Goal: Task Accomplishment & Management: Use online tool/utility

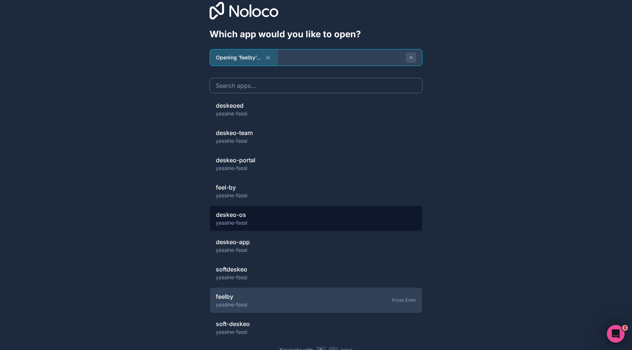
scroll to position [49, 0]
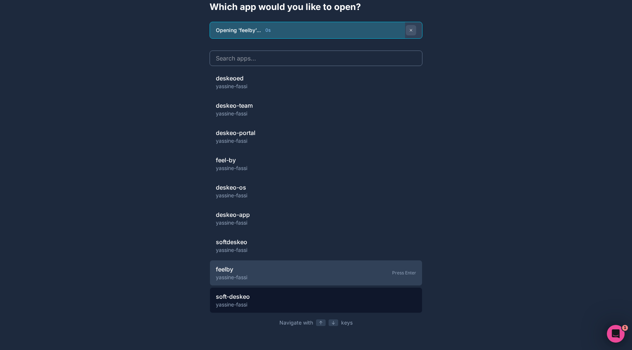
click at [248, 298] on span "soft-deskeo" at bounding box center [233, 297] width 34 height 9
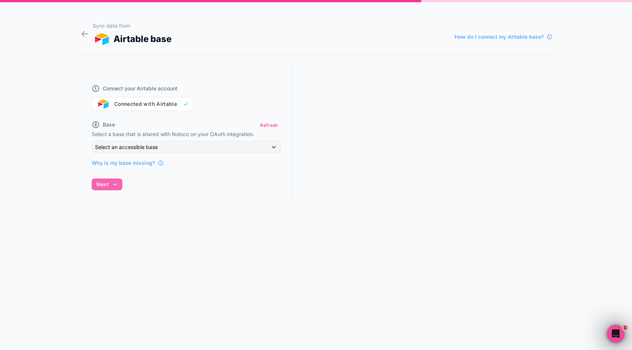
click at [164, 107] on div "Connect your Airtable account Connected with Airtable" at bounding box center [186, 93] width 189 height 35
click at [146, 144] on span "Select an accessible base" at bounding box center [126, 147] width 63 height 6
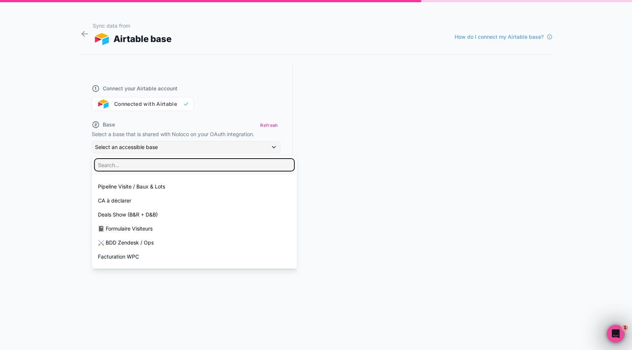
click at [139, 171] on input "text" at bounding box center [194, 165] width 199 height 12
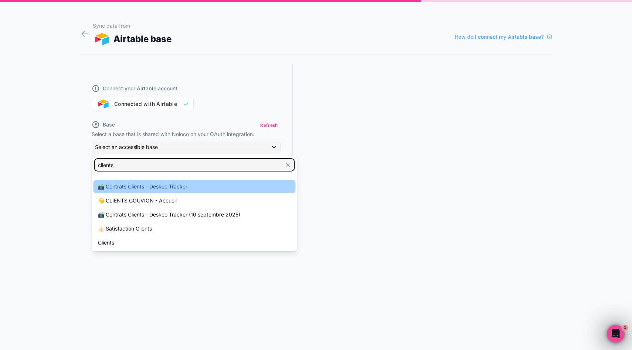
type input "clients"
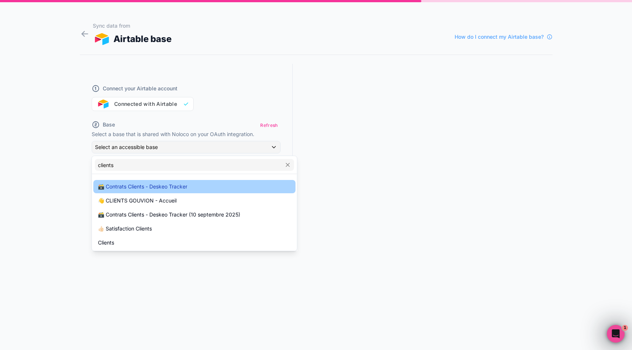
click at [139, 183] on span "🗃️ Contrats Clients - Deskeo Tracker" at bounding box center [142, 186] width 89 height 9
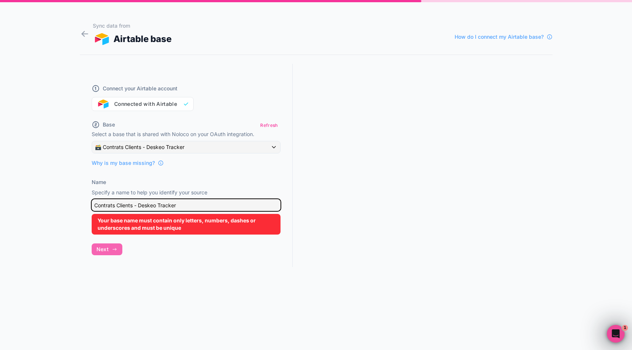
click at [130, 206] on input "Contrats Clients - Deskeo Tracker" at bounding box center [186, 205] width 189 height 12
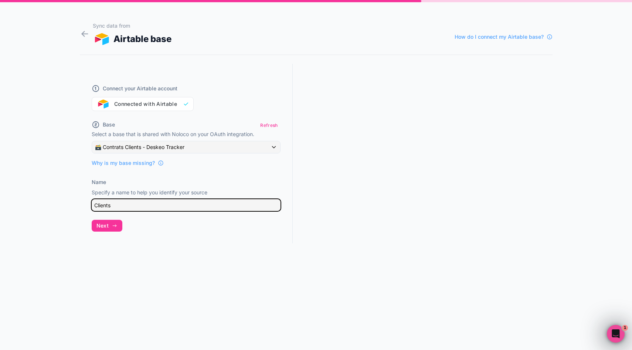
type input "Clients"
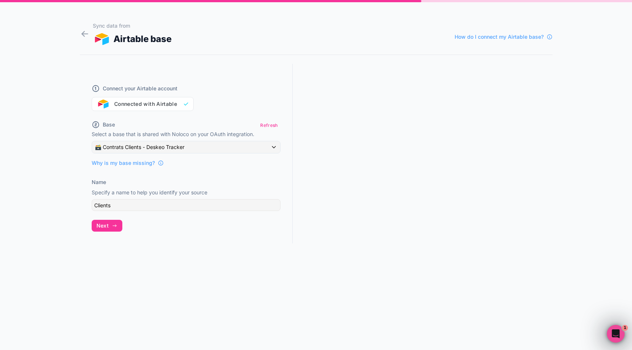
click at [65, 200] on div "Sync data from Airtable base How do I connect my Airtable base? Connect your Ai…" at bounding box center [316, 175] width 632 height 350
click at [110, 222] on button "Next" at bounding box center [107, 226] width 31 height 12
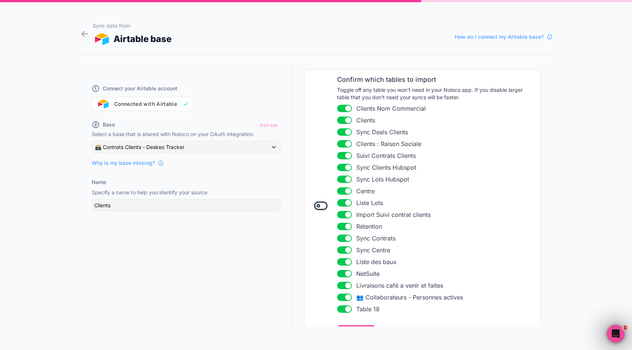
scroll to position [79, 0]
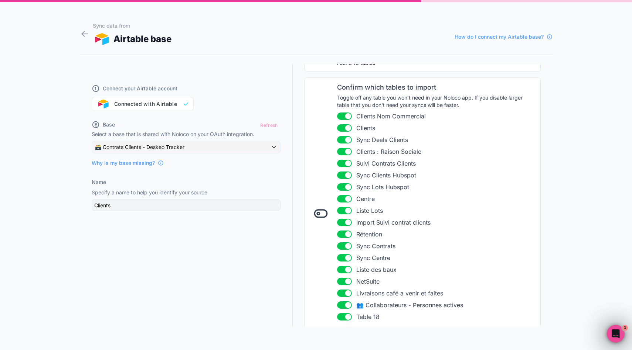
click at [319, 212] on icon at bounding box center [320, 213] width 15 height 15
click at [319, 213] on icon at bounding box center [318, 213] width 3 height 3
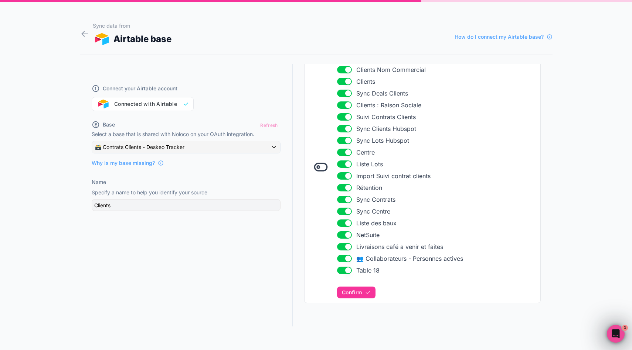
click at [345, 270] on button "Use setting" at bounding box center [344, 270] width 15 height 7
click at [346, 236] on button "Use setting" at bounding box center [344, 235] width 15 height 7
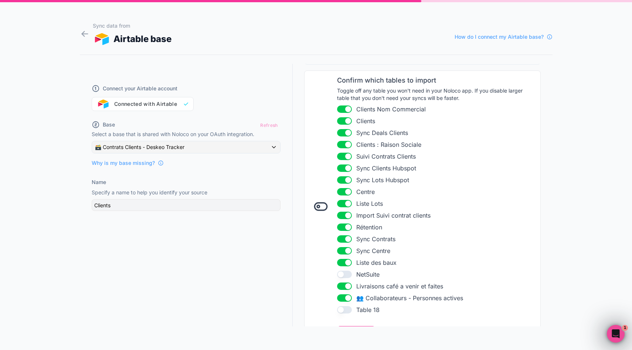
scroll to position [86, 0]
click at [345, 133] on button "Use setting" at bounding box center [344, 133] width 15 height 7
click at [347, 146] on button "Use setting" at bounding box center [344, 144] width 15 height 7
click at [347, 121] on button "Use setting" at bounding box center [344, 121] width 15 height 7
click at [348, 157] on button "Use setting" at bounding box center [344, 156] width 15 height 7
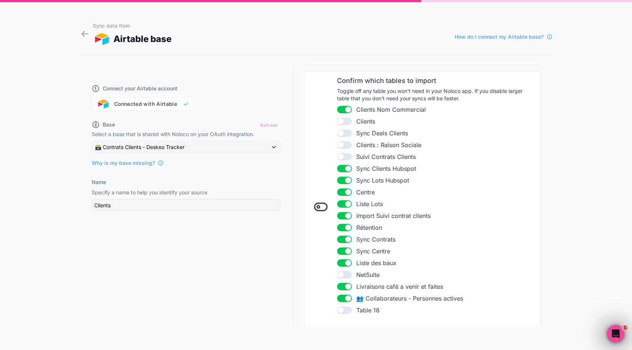
click at [346, 166] on button "Use setting" at bounding box center [344, 168] width 15 height 7
click at [346, 182] on button "Use setting" at bounding box center [344, 180] width 15 height 7
click at [347, 202] on button "Use setting" at bounding box center [344, 204] width 15 height 7
click at [347, 217] on button "Use setting" at bounding box center [344, 215] width 15 height 7
click at [348, 232] on li "Use setting Rétention" at bounding box center [436, 227] width 199 height 9
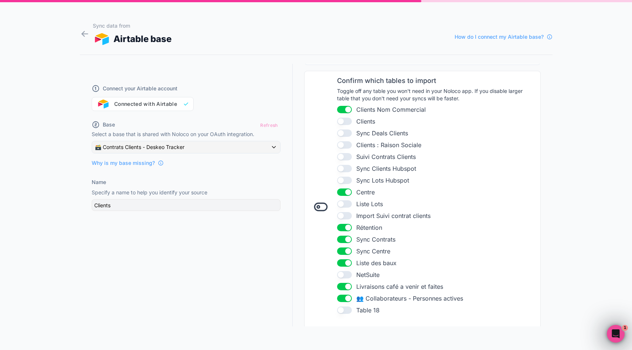
click at [345, 226] on button "Use setting" at bounding box center [344, 227] width 15 height 7
click at [345, 242] on button "Use setting" at bounding box center [344, 239] width 15 height 7
click at [344, 253] on button "Use setting" at bounding box center [344, 251] width 15 height 7
click at [346, 260] on button "Use setting" at bounding box center [344, 263] width 15 height 7
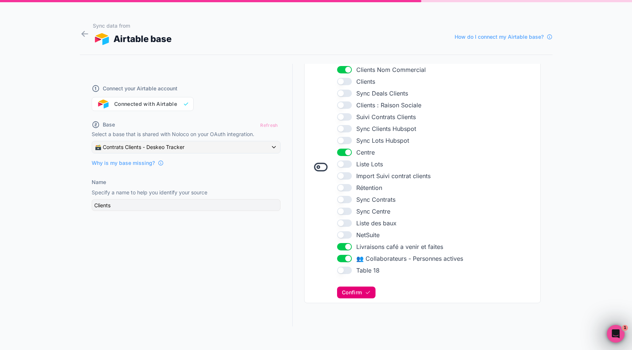
click at [352, 294] on span "Confirm" at bounding box center [352, 293] width 20 height 7
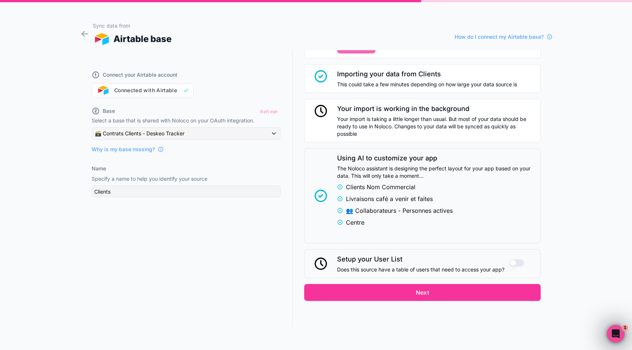
scroll to position [369, 0]
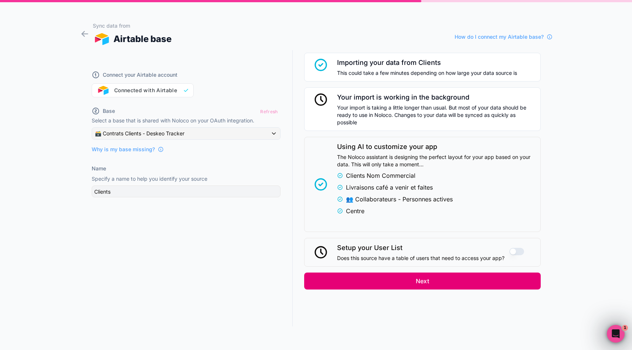
click at [370, 286] on button "Next" at bounding box center [422, 281] width 236 height 17
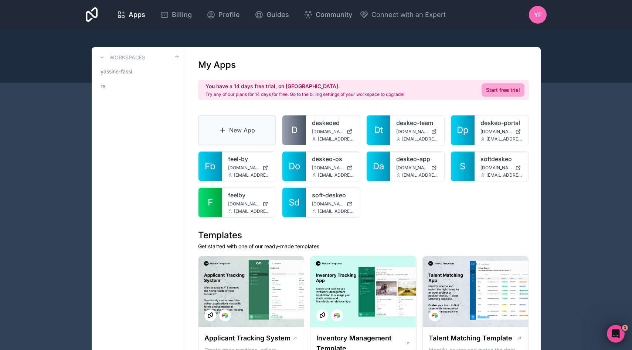
click at [244, 131] on link "New App" at bounding box center [237, 130] width 78 height 30
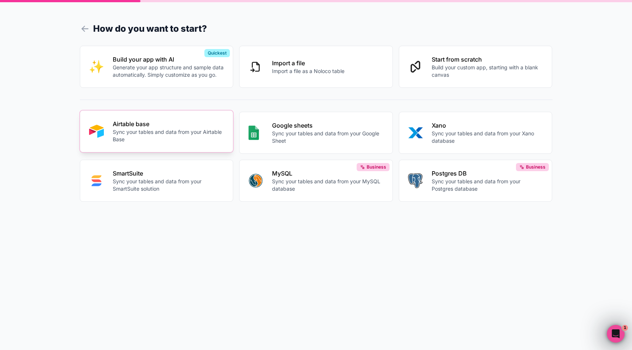
click at [161, 125] on p "Airtable base" at bounding box center [169, 124] width 112 height 9
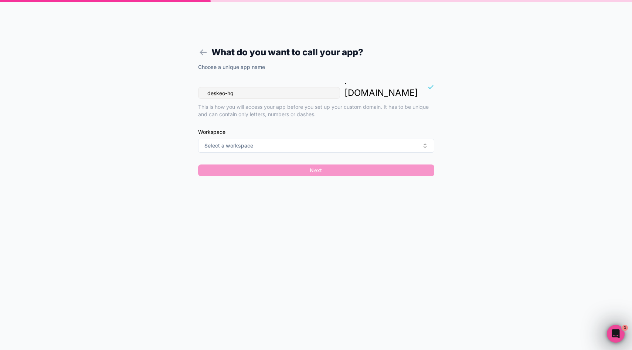
click at [251, 87] on input "deskeo-hq" at bounding box center [269, 93] width 142 height 12
type input "gestion-projet"
click at [256, 139] on button "Select a workspace" at bounding box center [316, 146] width 236 height 14
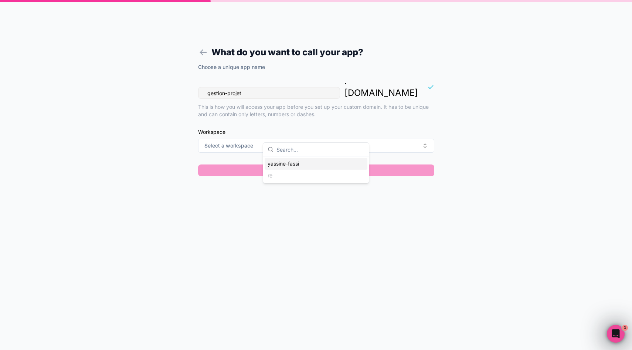
click at [296, 163] on div "yassine-fassi" at bounding box center [315, 164] width 103 height 12
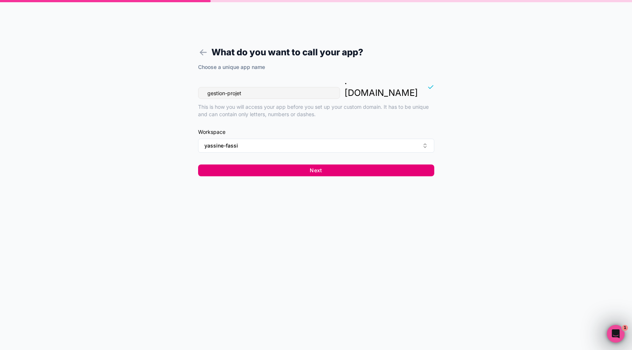
click at [283, 165] on button "Next" at bounding box center [316, 171] width 236 height 12
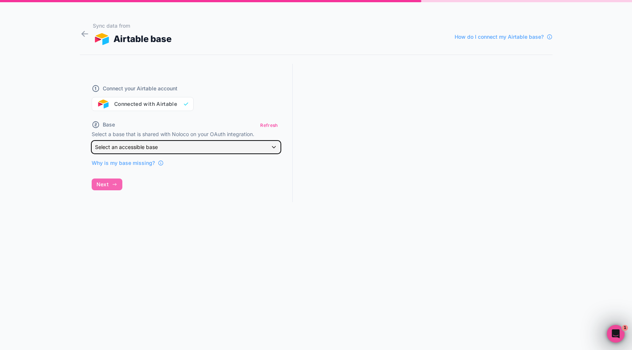
click at [143, 146] on span "Select an accessible base" at bounding box center [126, 147] width 63 height 6
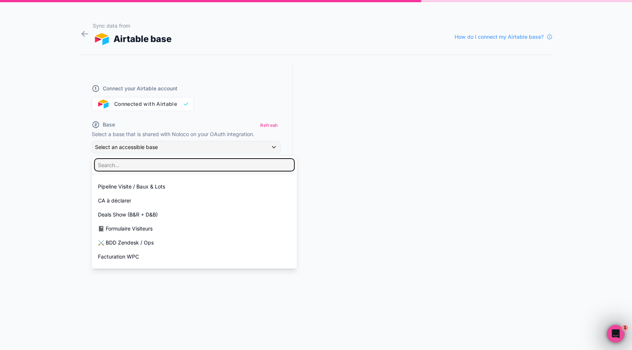
click at [130, 168] on input "text" at bounding box center [194, 165] width 199 height 12
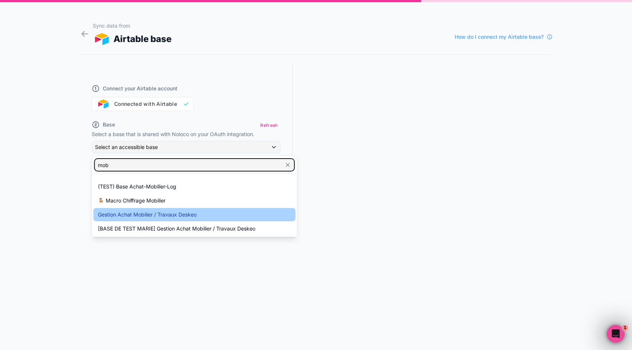
type input "mob"
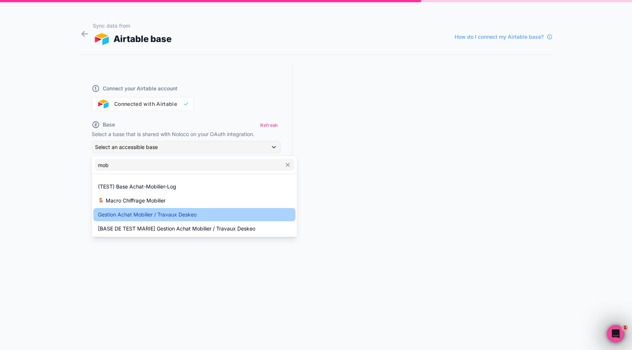
click at [205, 216] on div "Gestion Achat Mobilier / Travaux Deskeo" at bounding box center [194, 215] width 193 height 9
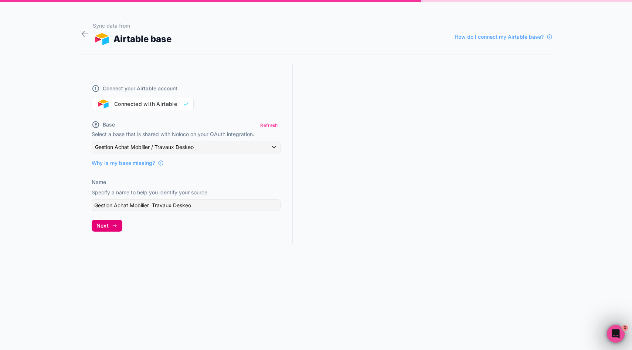
click at [107, 224] on span "Next" at bounding box center [102, 226] width 12 height 7
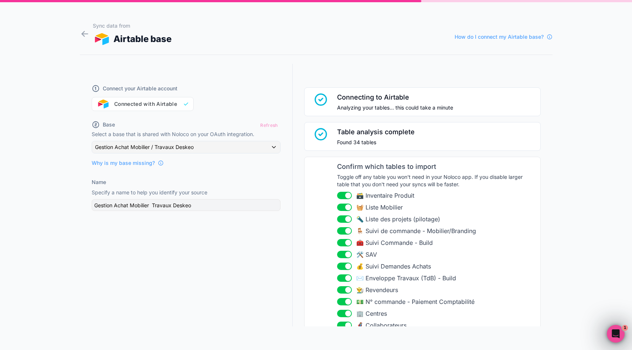
scroll to position [227, 0]
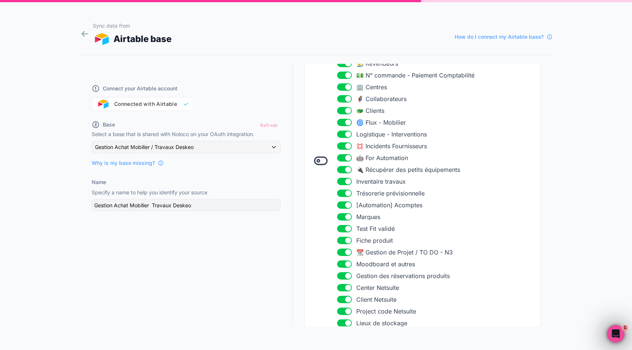
click at [320, 161] on icon at bounding box center [320, 161] width 15 height 15
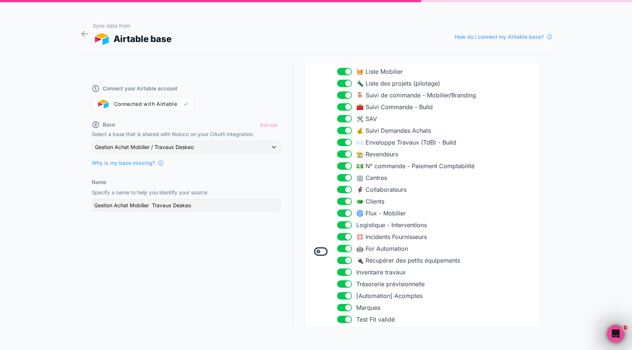
scroll to position [315, 0]
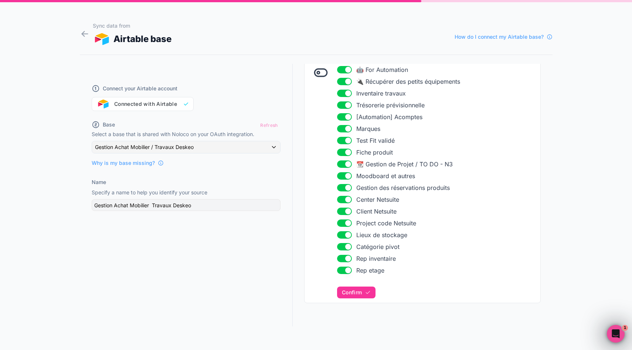
click at [346, 271] on button "Use setting" at bounding box center [344, 270] width 15 height 7
click at [345, 259] on button "Use setting" at bounding box center [344, 258] width 15 height 7
click at [344, 242] on ul "Use setting 🗃️ Inventaire Produit Use setting 🧺 Liste Mobilier Use setting 🔦 Li…" at bounding box center [436, 75] width 199 height 399
click at [344, 247] on button "Use setting" at bounding box center [344, 246] width 15 height 7
click at [344, 233] on button "Use setting" at bounding box center [344, 235] width 15 height 7
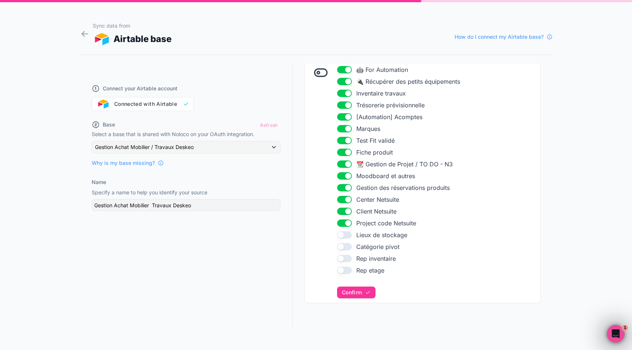
click at [342, 223] on button "Use setting" at bounding box center [344, 223] width 15 height 7
click at [343, 213] on button "Use setting" at bounding box center [344, 211] width 15 height 7
click at [343, 201] on button "Use setting" at bounding box center [344, 199] width 15 height 7
click at [346, 189] on button "Use setting" at bounding box center [344, 187] width 15 height 7
click at [344, 172] on button "Use setting" at bounding box center [344, 175] width 15 height 7
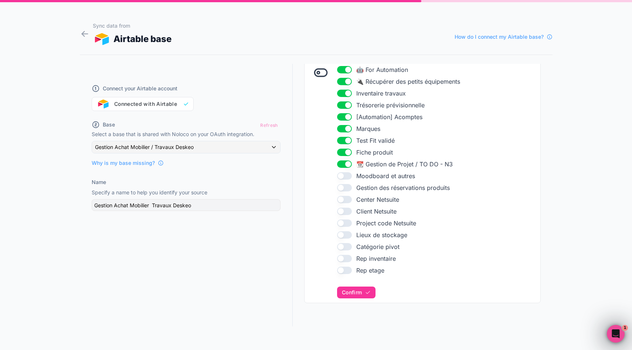
click at [344, 165] on button "Use setting" at bounding box center [344, 164] width 15 height 7
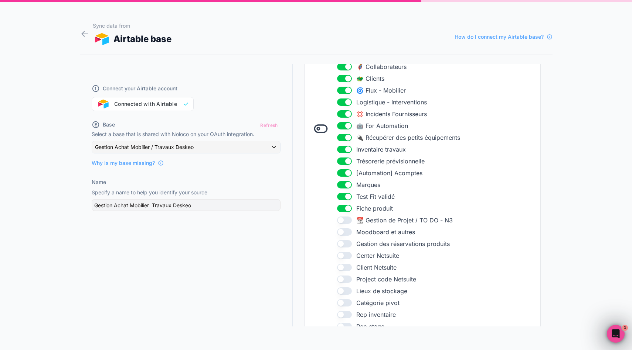
scroll to position [254, 0]
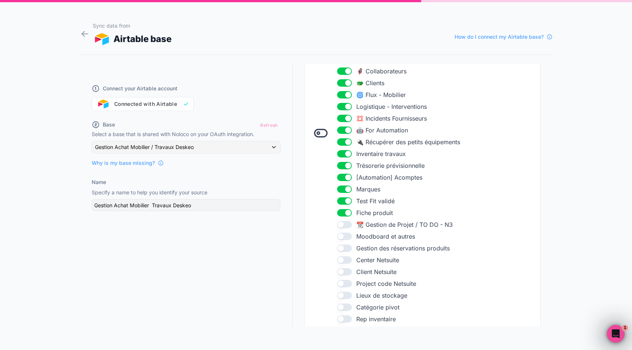
click at [347, 199] on button "Use setting" at bounding box center [344, 201] width 15 height 7
click at [344, 186] on button "Use setting" at bounding box center [344, 189] width 15 height 7
click at [343, 174] on button "Use setting" at bounding box center [344, 177] width 15 height 7
click at [343, 163] on button "Use setting" at bounding box center [344, 165] width 15 height 7
click at [343, 154] on button "Use setting" at bounding box center [344, 153] width 15 height 7
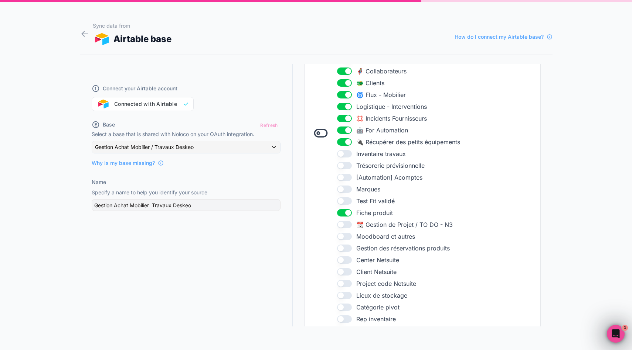
click at [343, 144] on button "Use setting" at bounding box center [344, 141] width 15 height 7
click at [343, 133] on button "Use setting" at bounding box center [344, 130] width 15 height 7
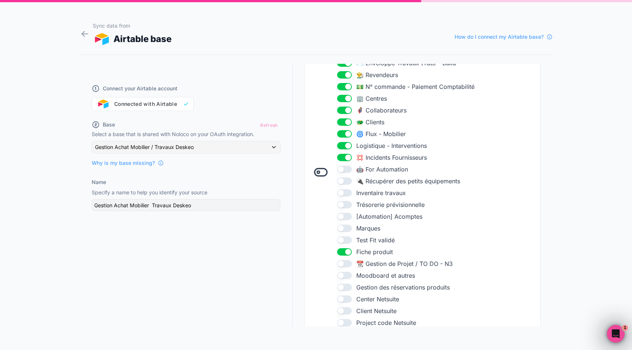
scroll to position [213, 0]
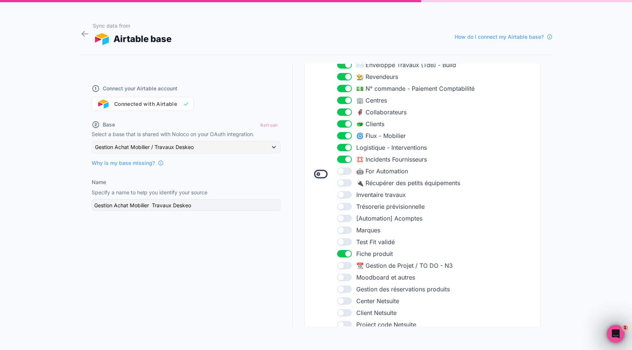
click at [348, 162] on button "Use setting" at bounding box center [344, 159] width 15 height 7
click at [347, 150] on button "Use setting" at bounding box center [344, 147] width 15 height 7
click at [346, 134] on button "Use setting" at bounding box center [344, 135] width 15 height 7
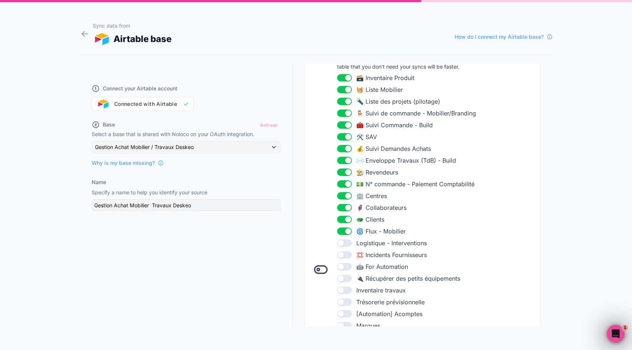
scroll to position [114, 0]
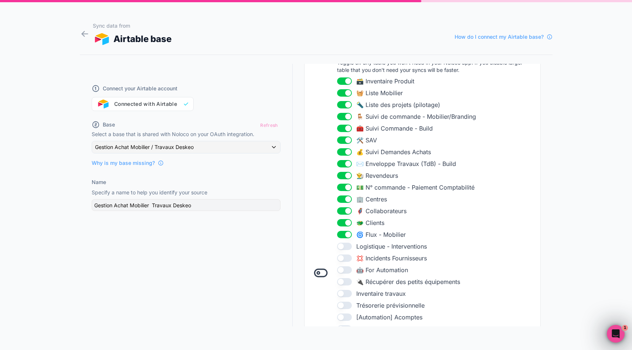
click at [345, 187] on button "Use setting" at bounding box center [344, 187] width 15 height 7
click at [344, 174] on button "Use setting" at bounding box center [344, 175] width 15 height 7
click at [345, 175] on button "Use setting" at bounding box center [344, 175] width 15 height 7
click at [345, 161] on button "Use setting" at bounding box center [344, 163] width 15 height 7
click at [343, 105] on button "Use setting" at bounding box center [344, 104] width 15 height 7
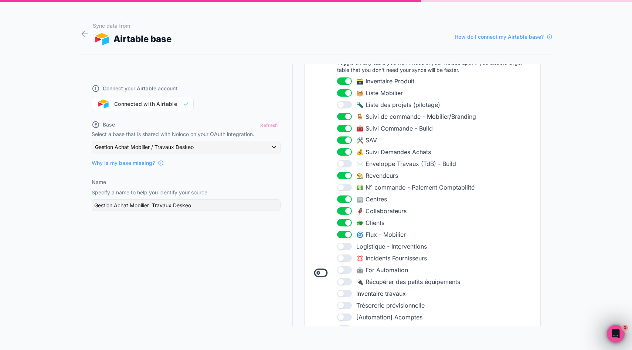
click at [343, 105] on button "Use setting" at bounding box center [344, 104] width 15 height 7
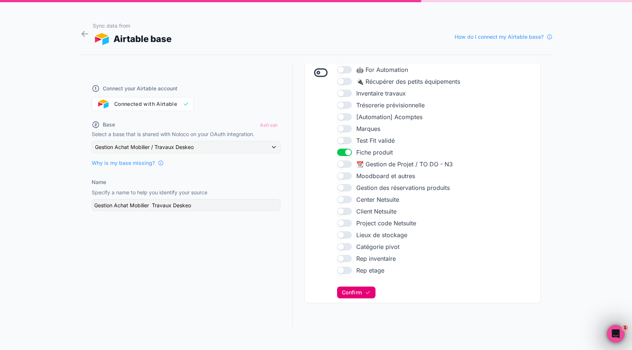
click at [362, 293] on span "Confirm" at bounding box center [352, 293] width 20 height 7
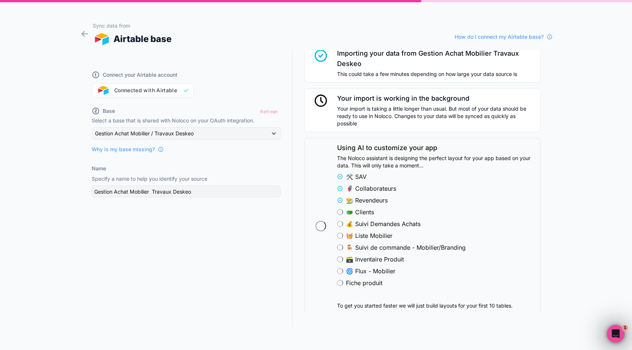
scroll to position [588, 0]
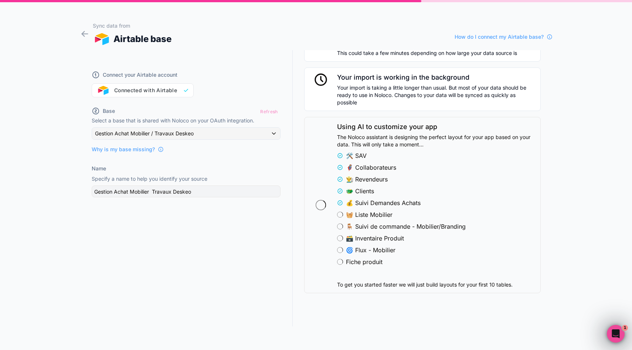
click at [319, 205] on icon at bounding box center [320, 205] width 10 height 10
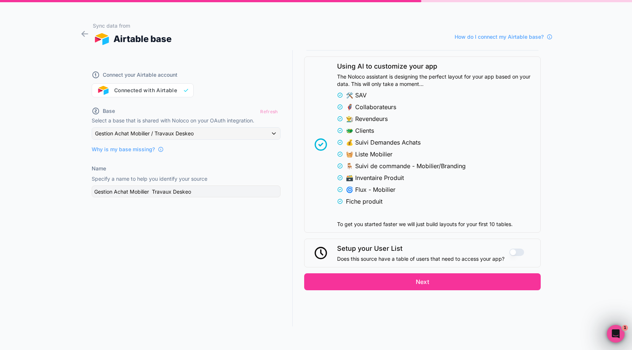
scroll to position [650, 0]
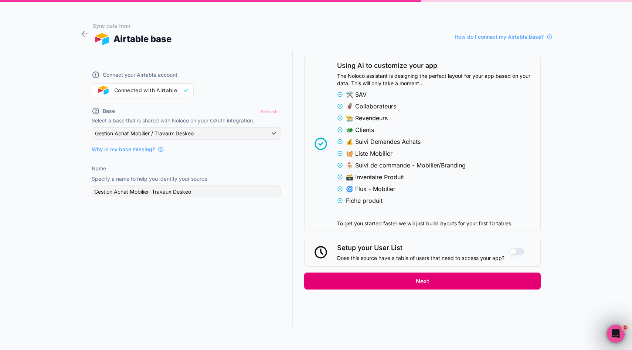
click at [425, 277] on button "Next" at bounding box center [422, 281] width 236 height 17
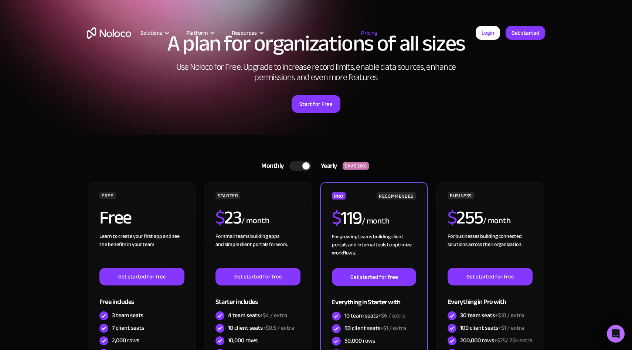
scroll to position [156, 0]
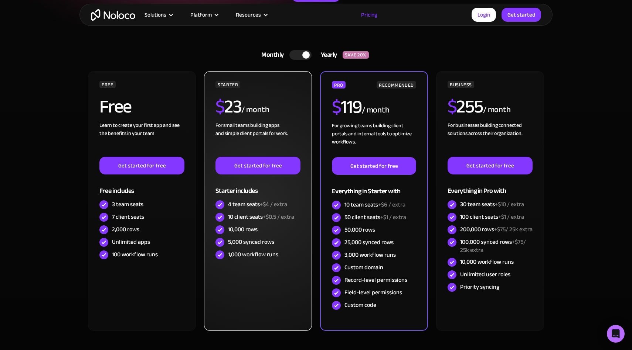
click at [252, 207] on div "4 team seats +$4 / extra" at bounding box center [257, 205] width 59 height 8
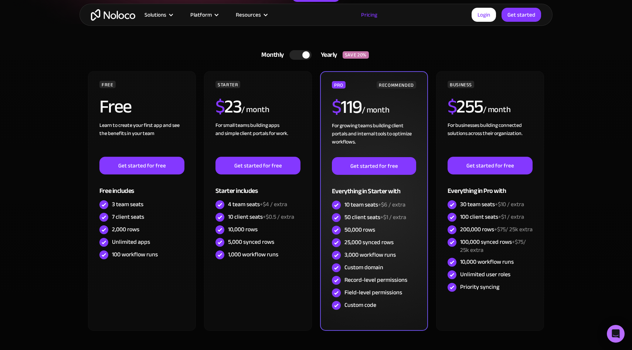
click at [374, 217] on div "50 client seats +$1 / extra" at bounding box center [375, 217] width 62 height 8
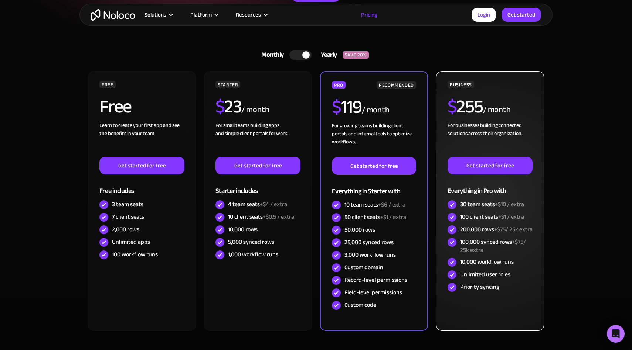
click at [481, 213] on div "100 client seats +$1 / extra" at bounding box center [492, 217] width 64 height 8
click at [465, 232] on div "200,000 rows +$75/ 25k extra" at bounding box center [496, 230] width 72 height 8
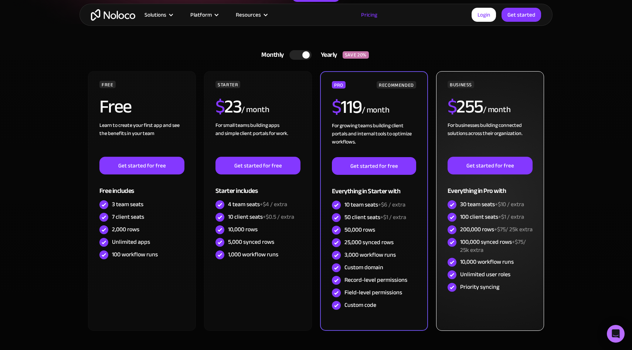
click at [506, 235] on span "+$75/ 25k extra" at bounding box center [513, 229] width 38 height 11
click at [452, 217] on img at bounding box center [451, 217] width 9 height 9
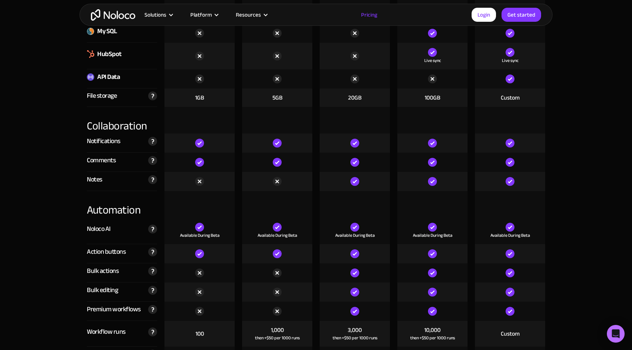
scroll to position [1380, 0]
